Goal: Task Accomplishment & Management: Manage account settings

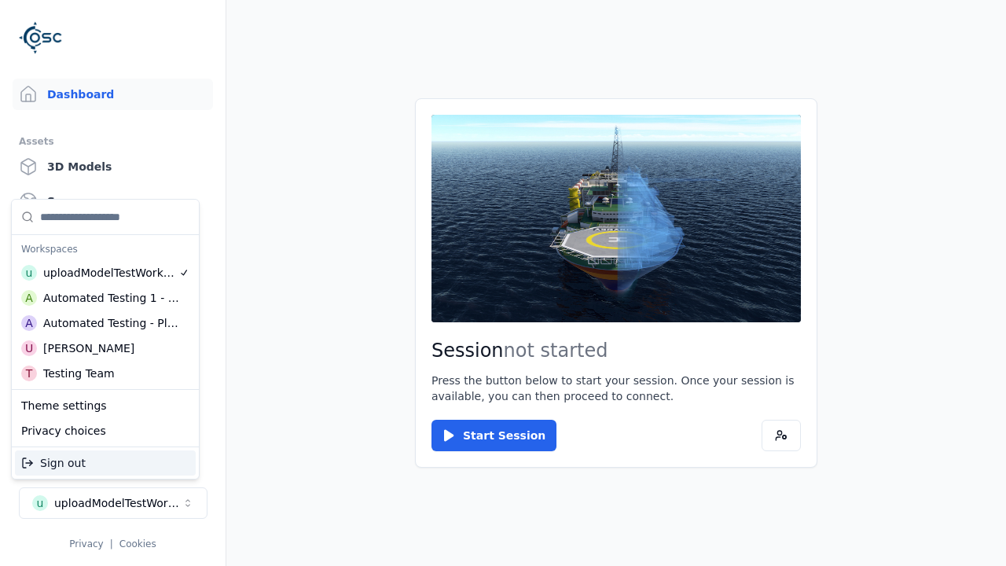
click at [105, 323] on div "Automated Testing - Playwright" at bounding box center [111, 323] width 136 height 16
click at [503, 283] on html "Support Dashboard Assets 3D Models Scenes Datasets Recordings Support Documenta…" at bounding box center [503, 283] width 1006 height 566
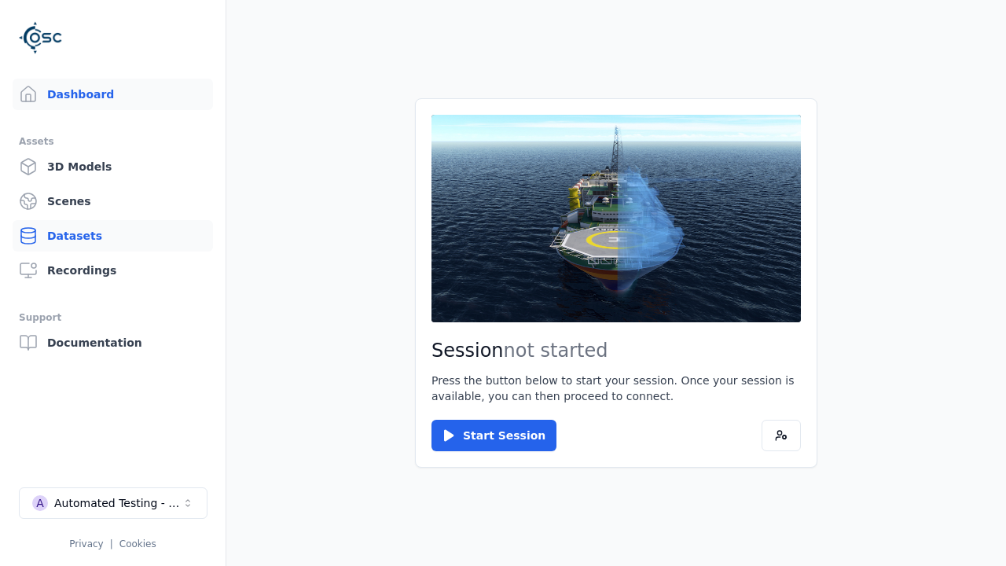
click at [112, 236] on link "Datasets" at bounding box center [113, 235] width 200 height 31
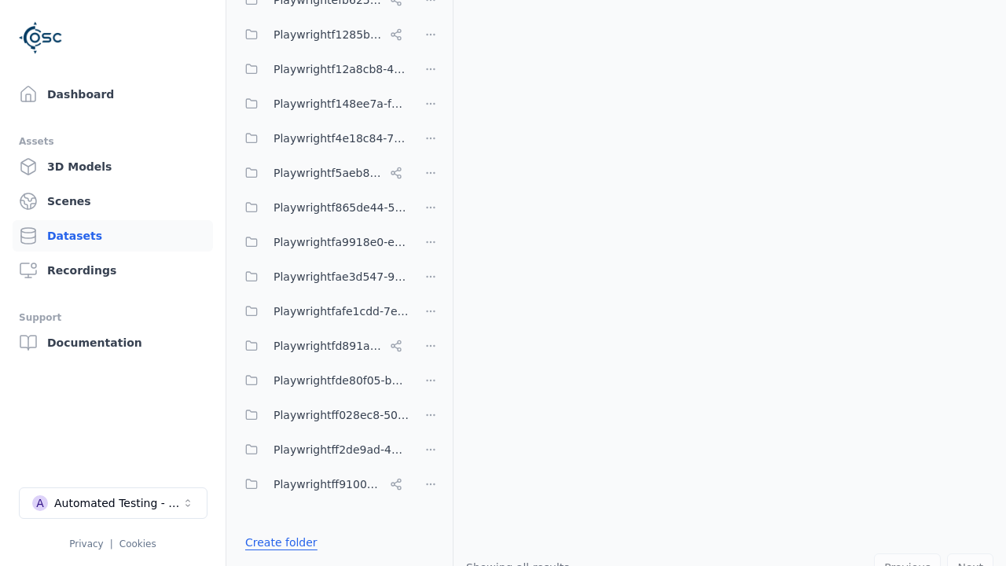
click at [277, 542] on link "Create folder" at bounding box center [281, 542] width 72 height 16
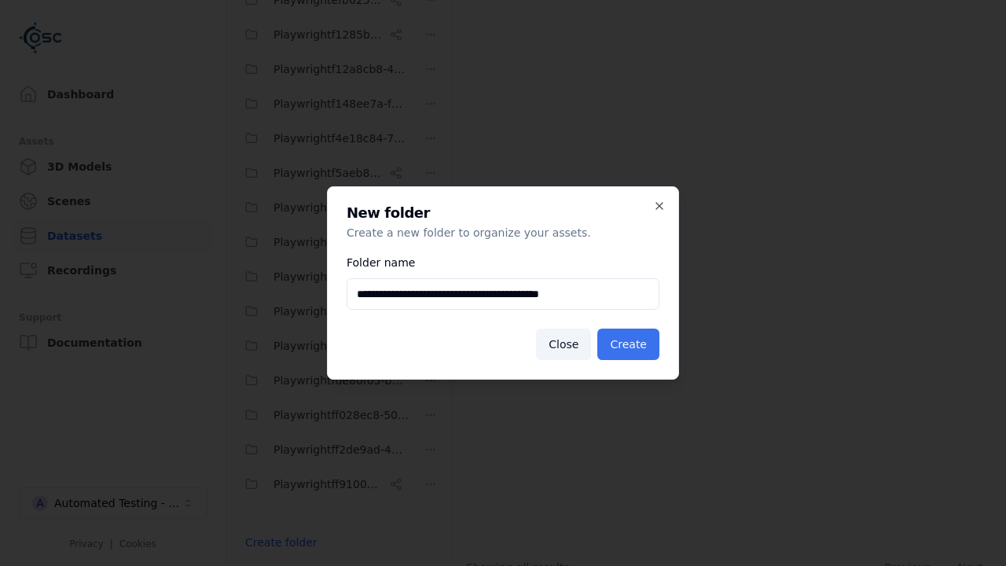
type input "**********"
click at [630, 344] on button "Create" at bounding box center [628, 343] width 62 height 31
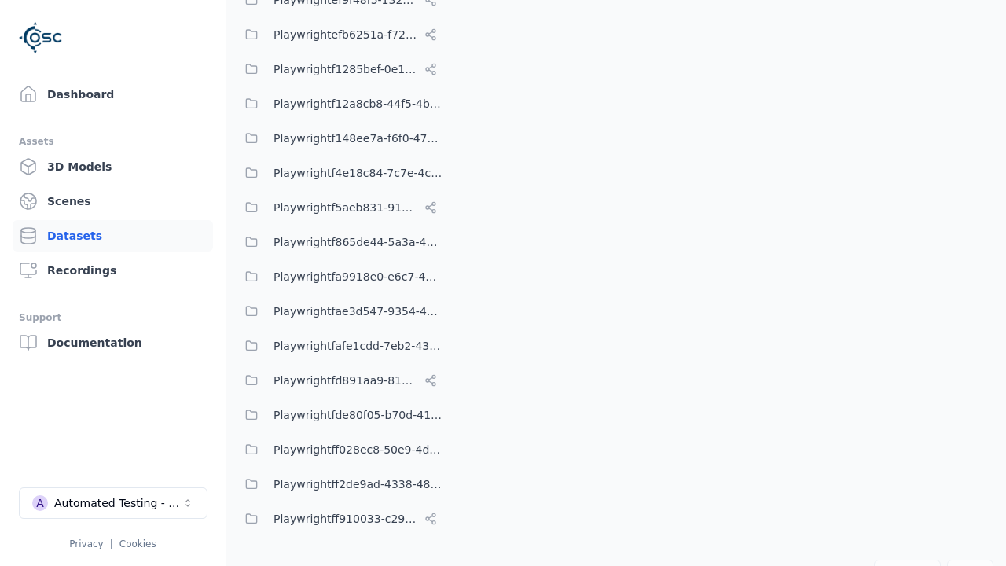
scroll to position [11135, 0]
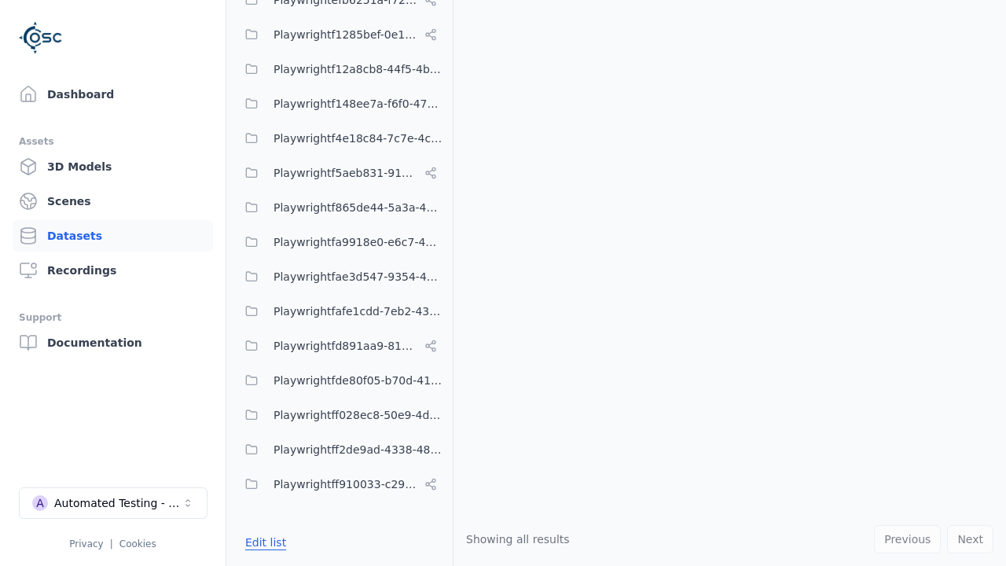
click at [262, 542] on button "Edit list" at bounding box center [266, 542] width 60 height 28
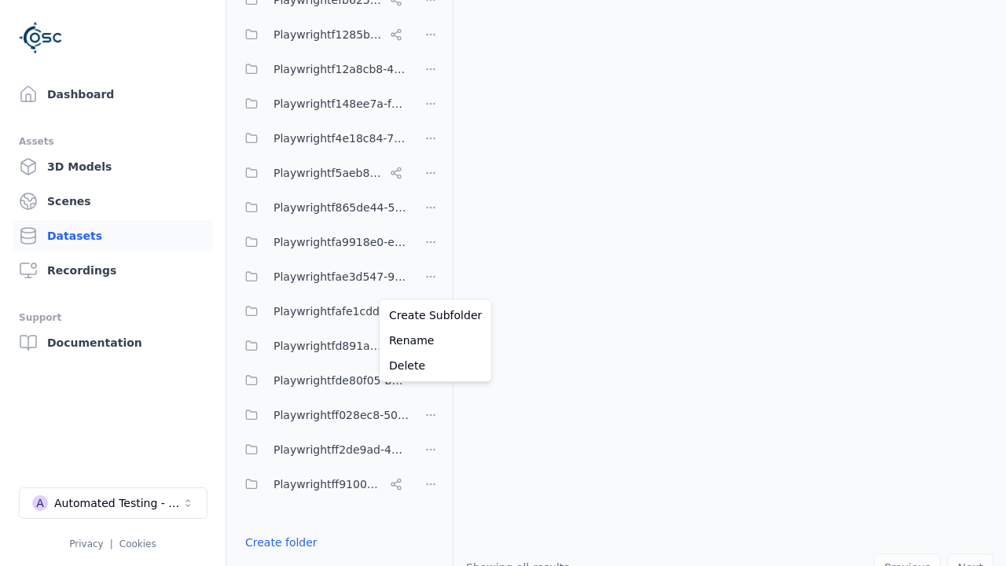
click at [431, 283] on html "Support Dashboard Assets 3D Models Scenes Datasets Recordings Support Documenta…" at bounding box center [503, 283] width 1006 height 566
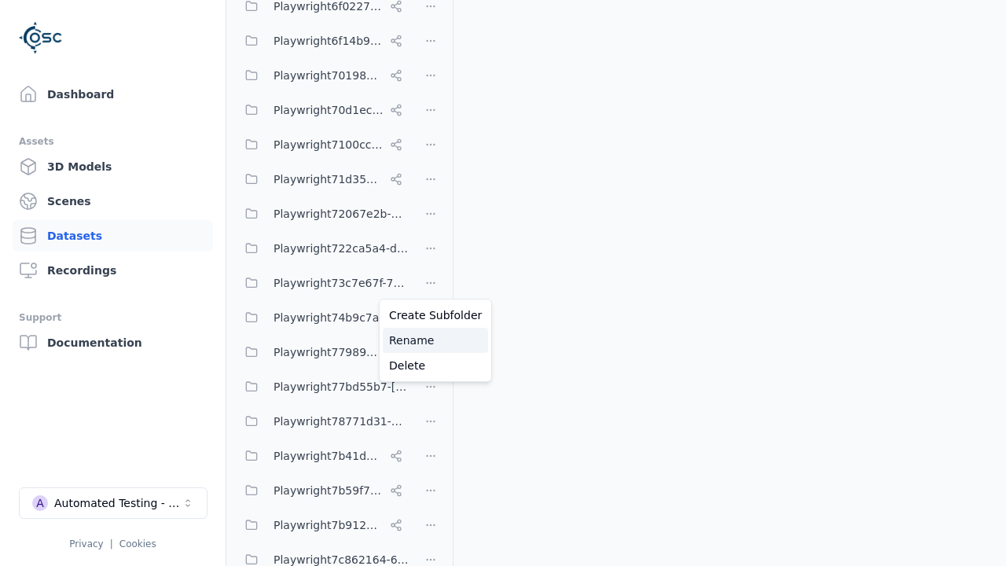
click at [430, 340] on div "Rename" at bounding box center [435, 340] width 105 height 25
